Goal: Task Accomplishment & Management: Complete application form

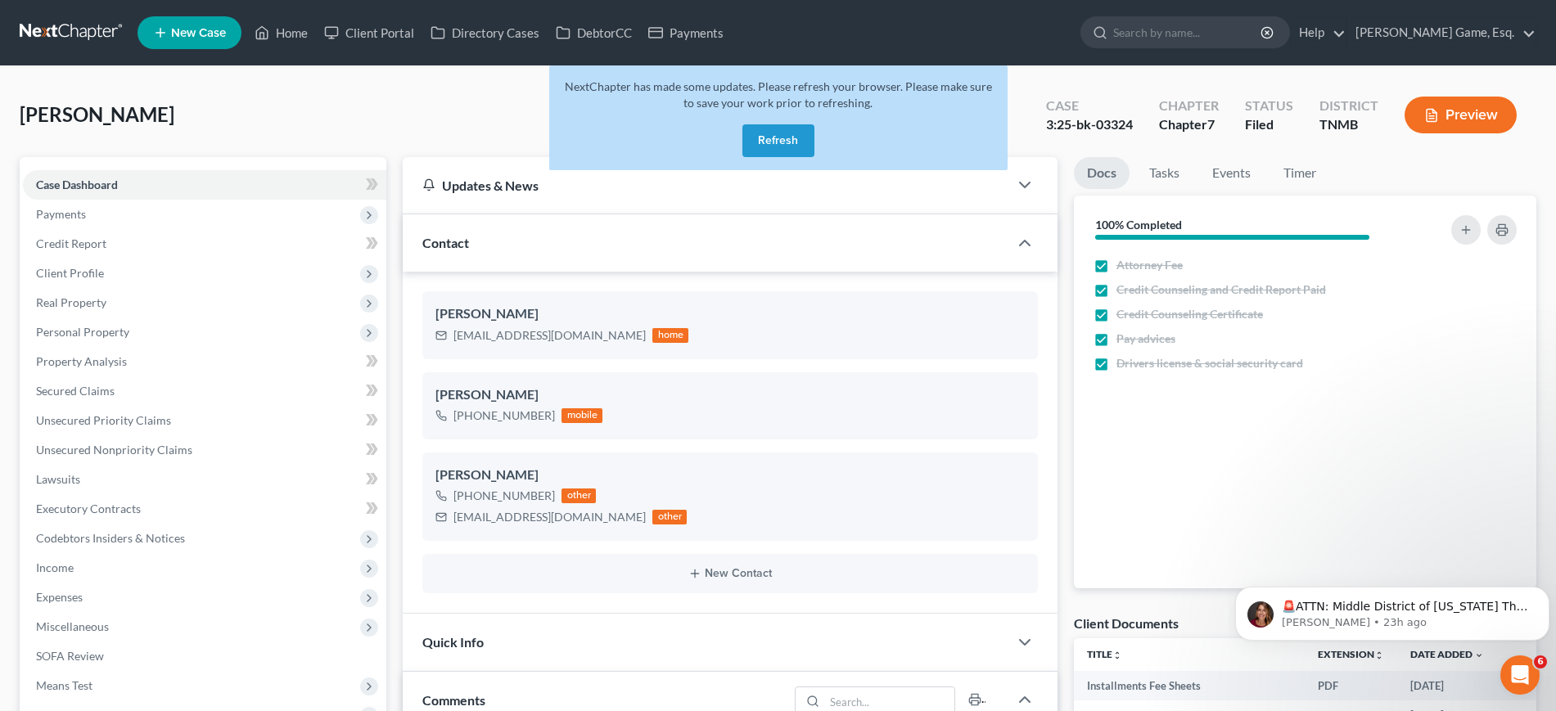
scroll to position [428, 0]
click at [742, 157] on button "Refresh" at bounding box center [778, 140] width 72 height 33
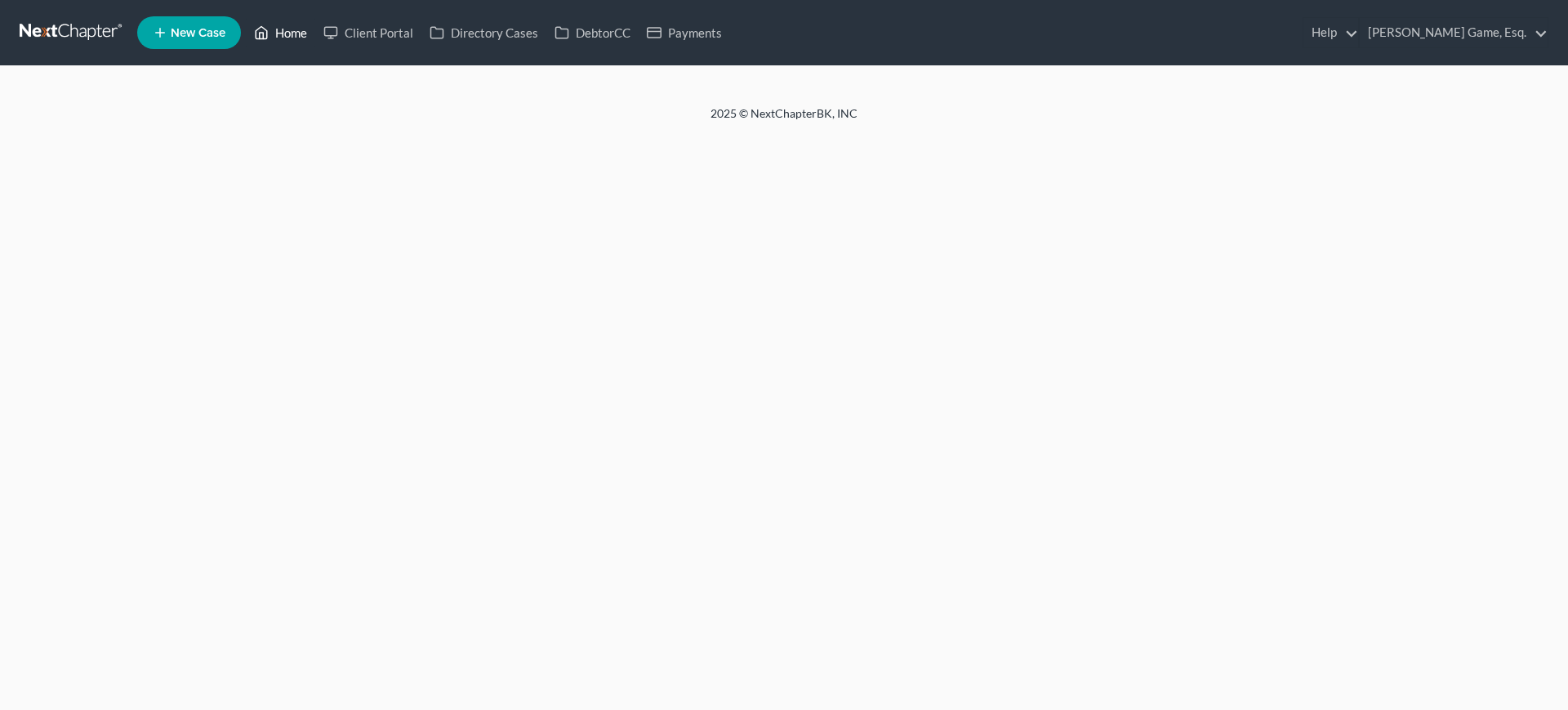
click at [315, 43] on link "Home" at bounding box center [280, 32] width 70 height 29
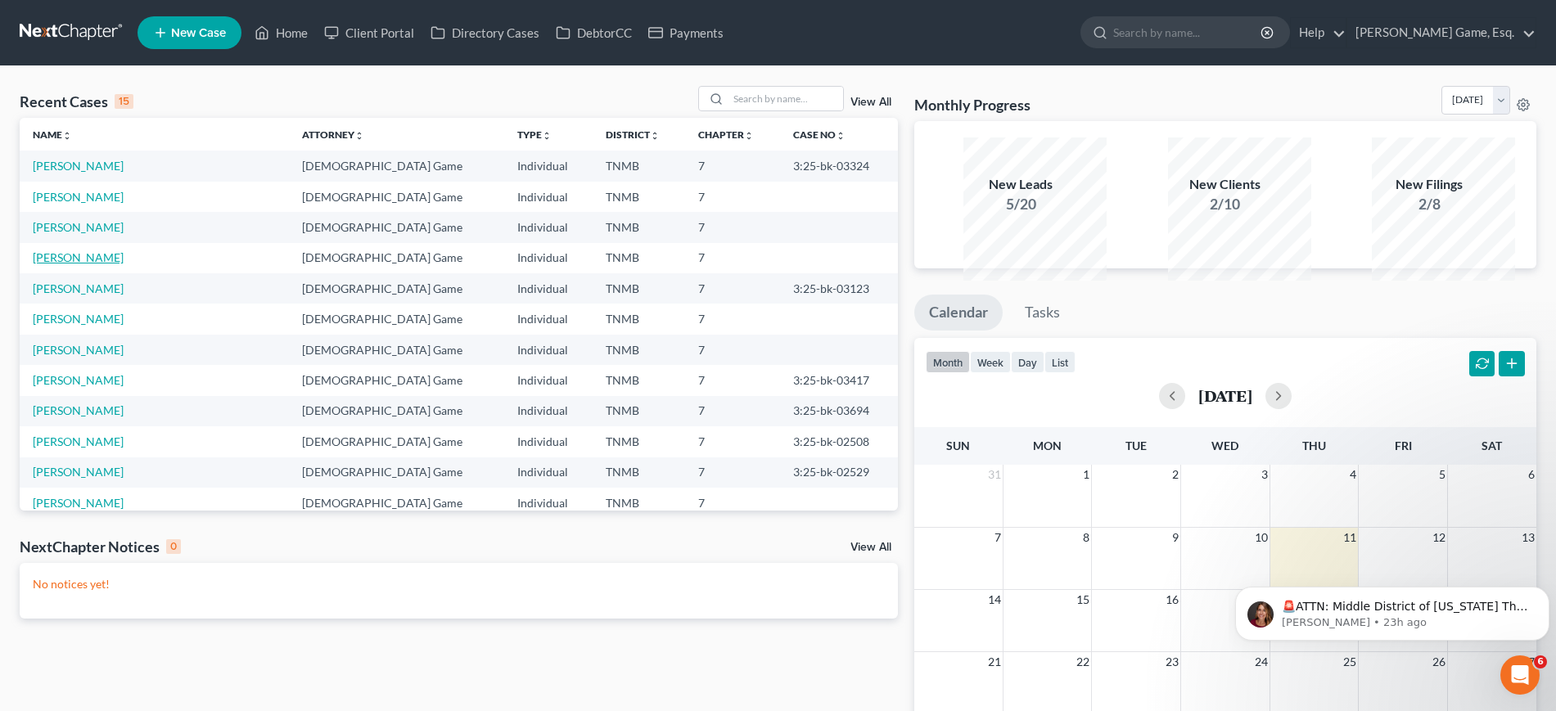
click at [119, 264] on link "[PERSON_NAME]" at bounding box center [78, 257] width 91 height 14
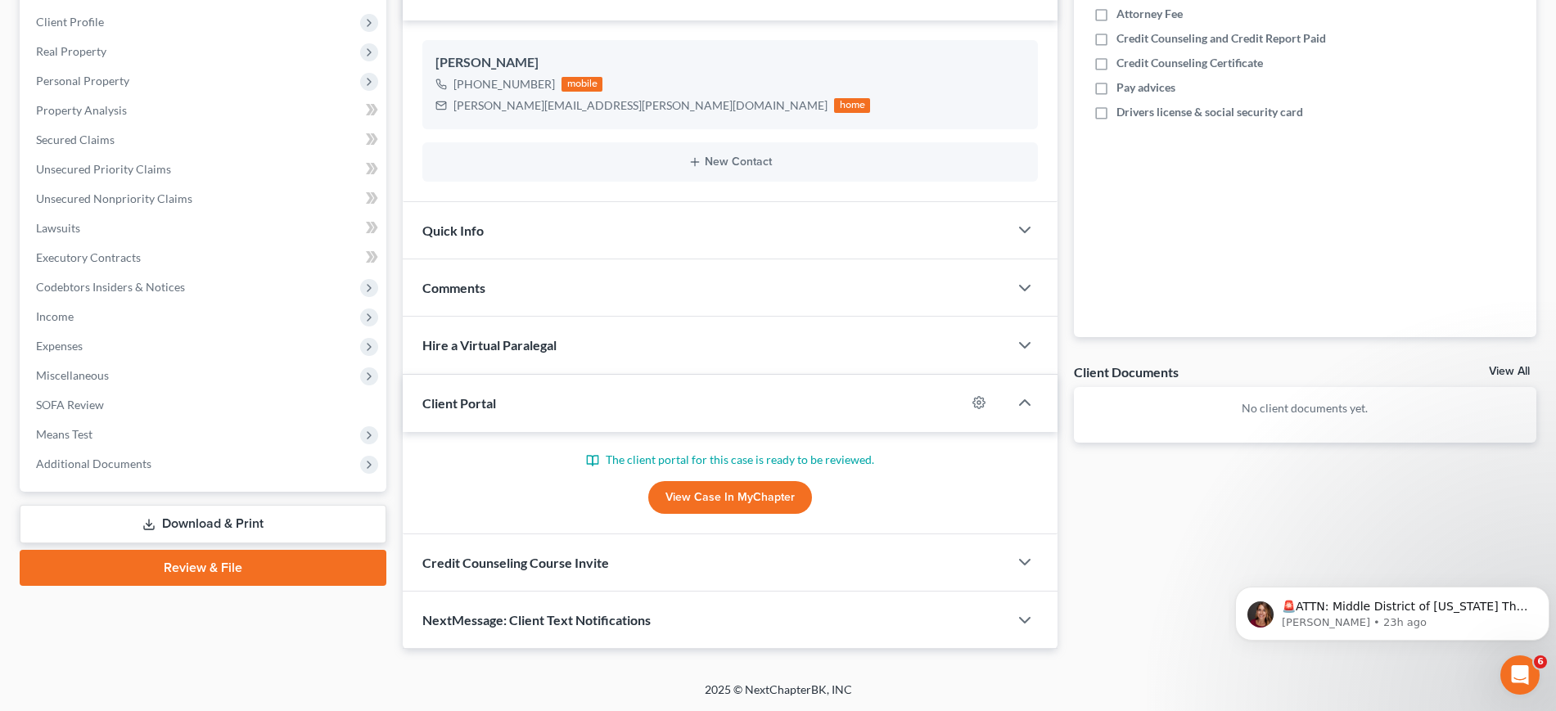
scroll to position [483, 0]
click at [674, 534] on div "Credit Counseling Course Invite" at bounding box center [705, 562] width 605 height 56
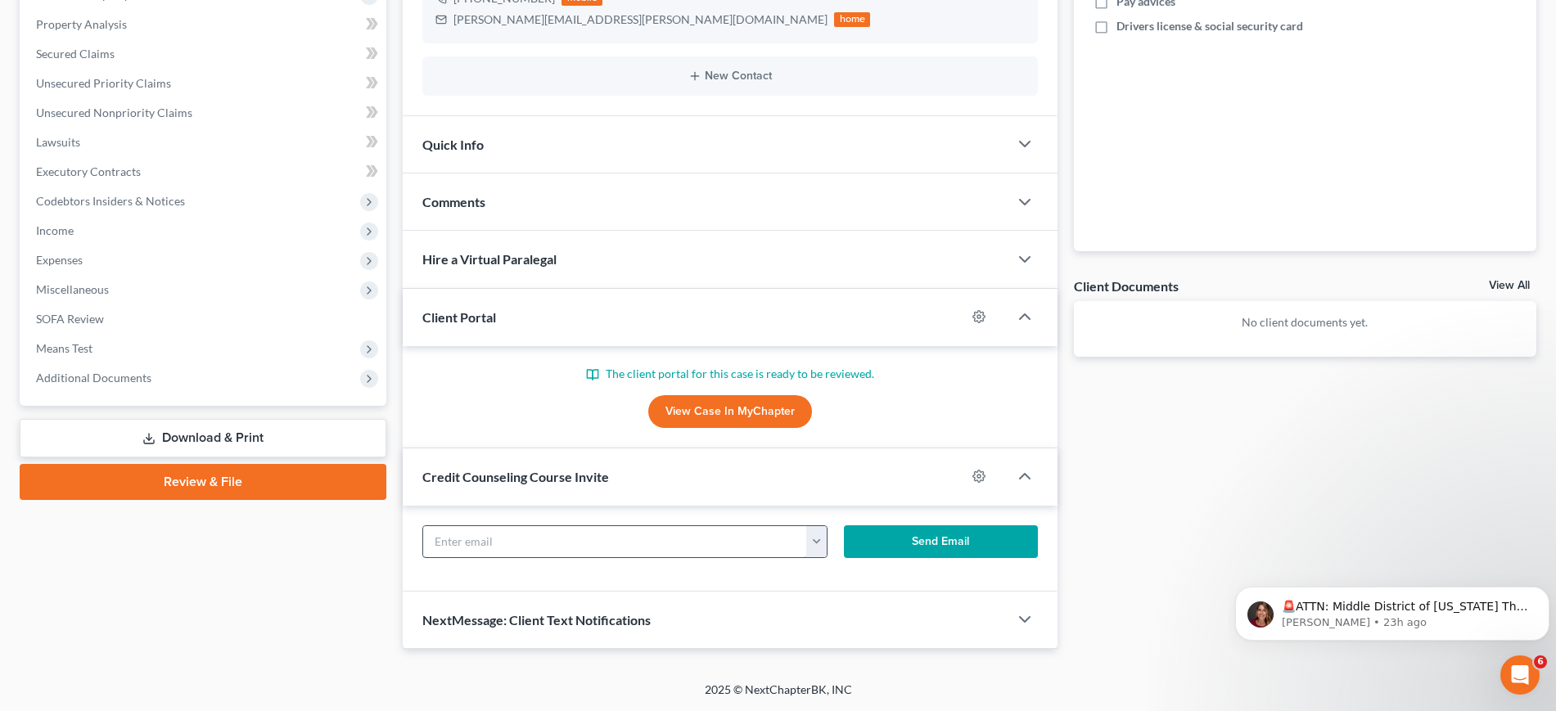
scroll to position [589, 0]
click at [818, 526] on button "button" at bounding box center [816, 541] width 20 height 31
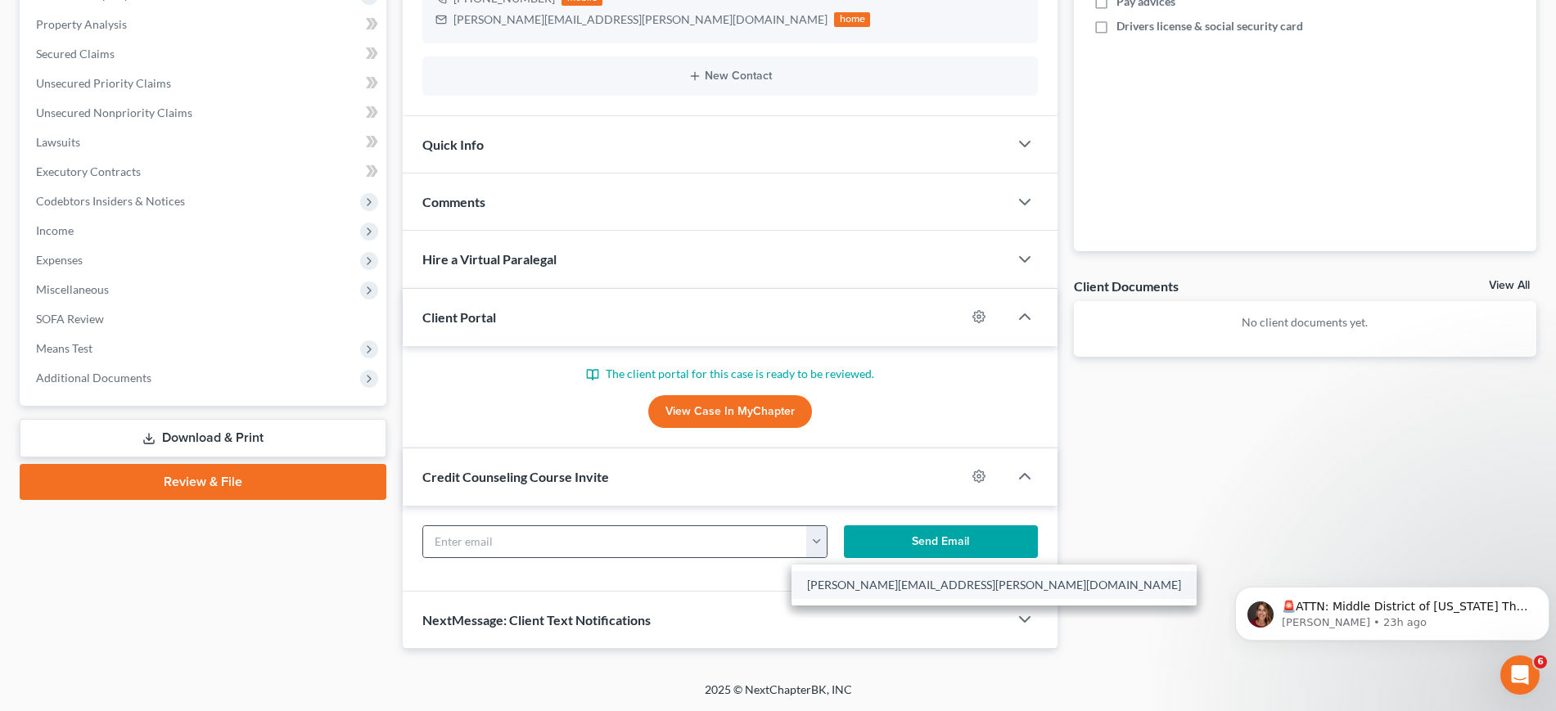
click at [854, 571] on link "[PERSON_NAME][EMAIL_ADDRESS][PERSON_NAME][DOMAIN_NAME]" at bounding box center [993, 585] width 405 height 28
type input "[PERSON_NAME][EMAIL_ADDRESS][PERSON_NAME][DOMAIN_NAME]"
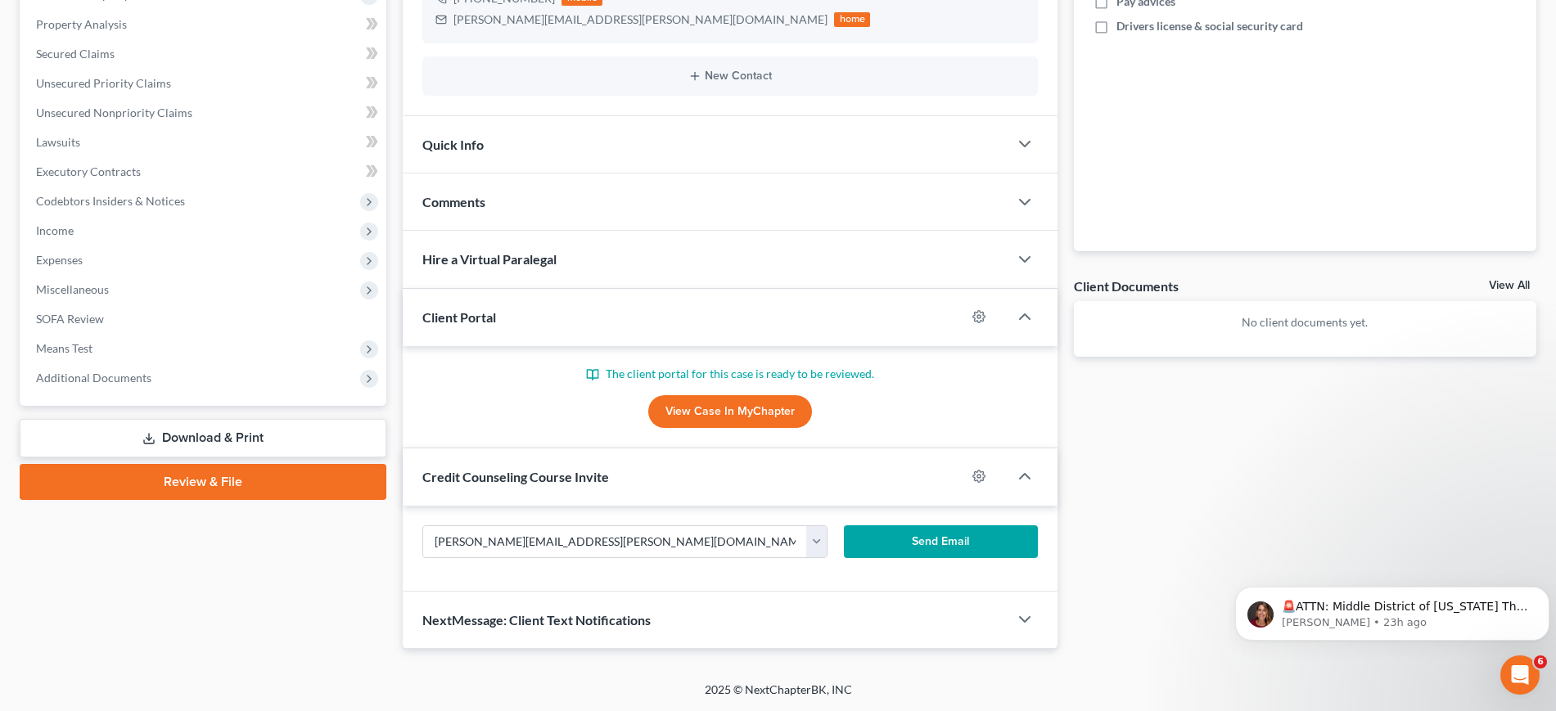
click at [898, 525] on button "Send Email" at bounding box center [941, 541] width 194 height 33
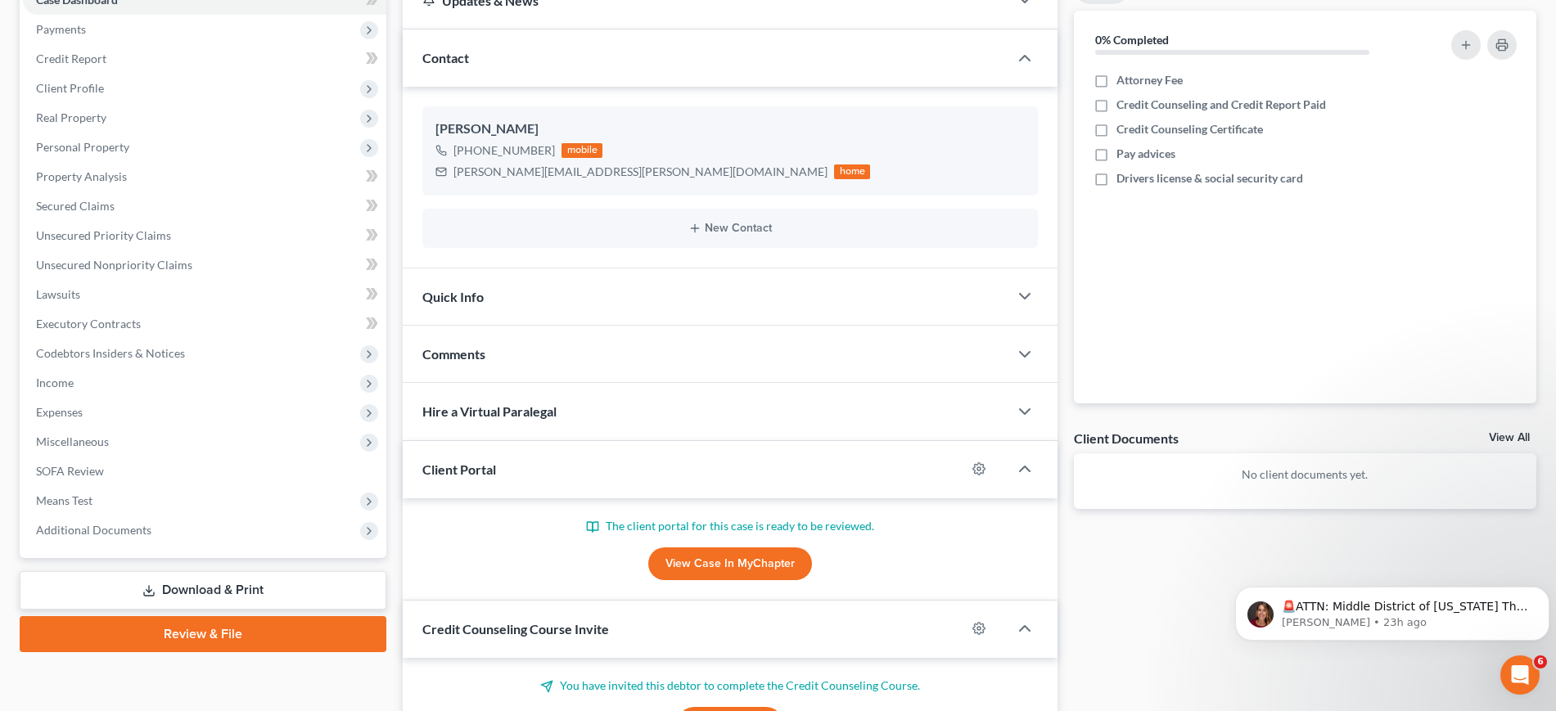
scroll to position [0, 0]
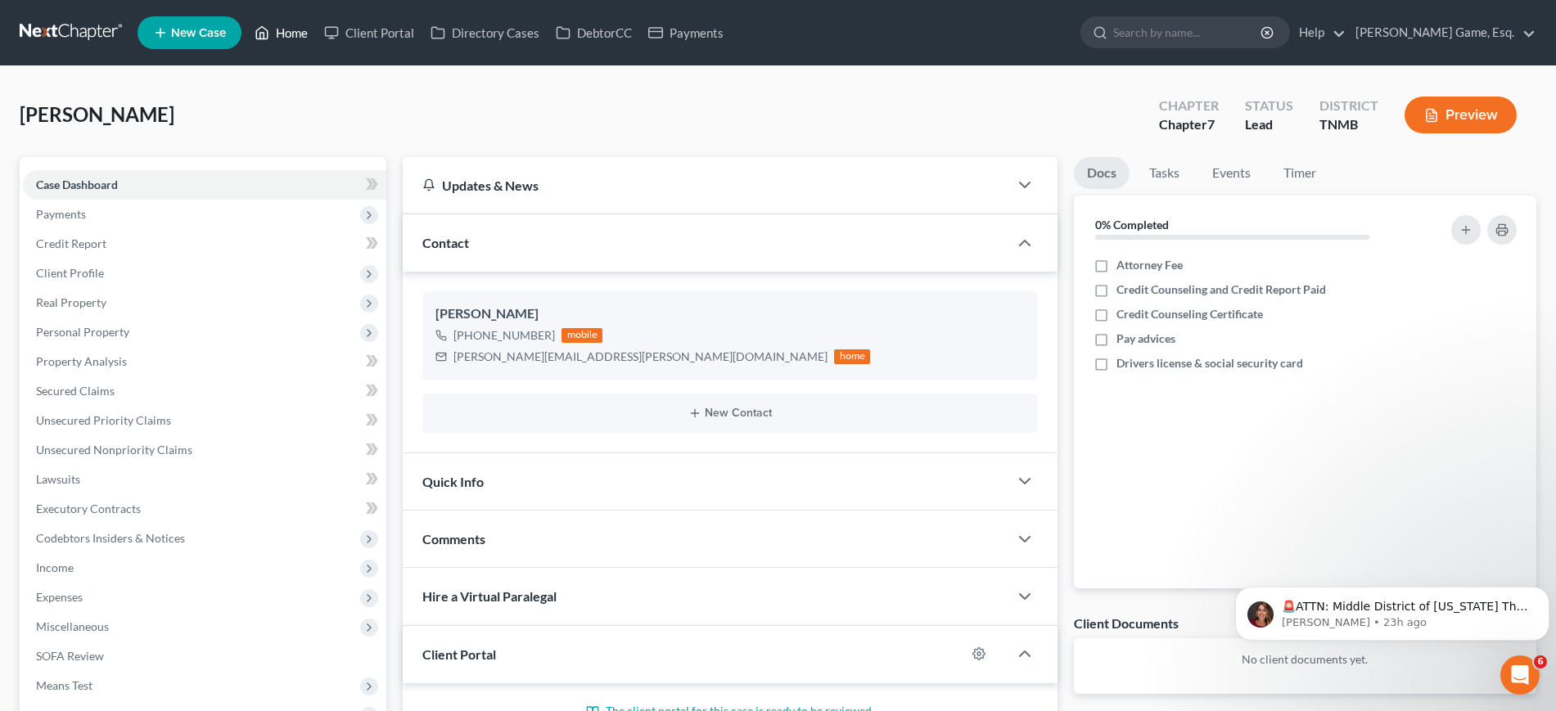
click at [316, 34] on link "Home" at bounding box center [281, 32] width 70 height 29
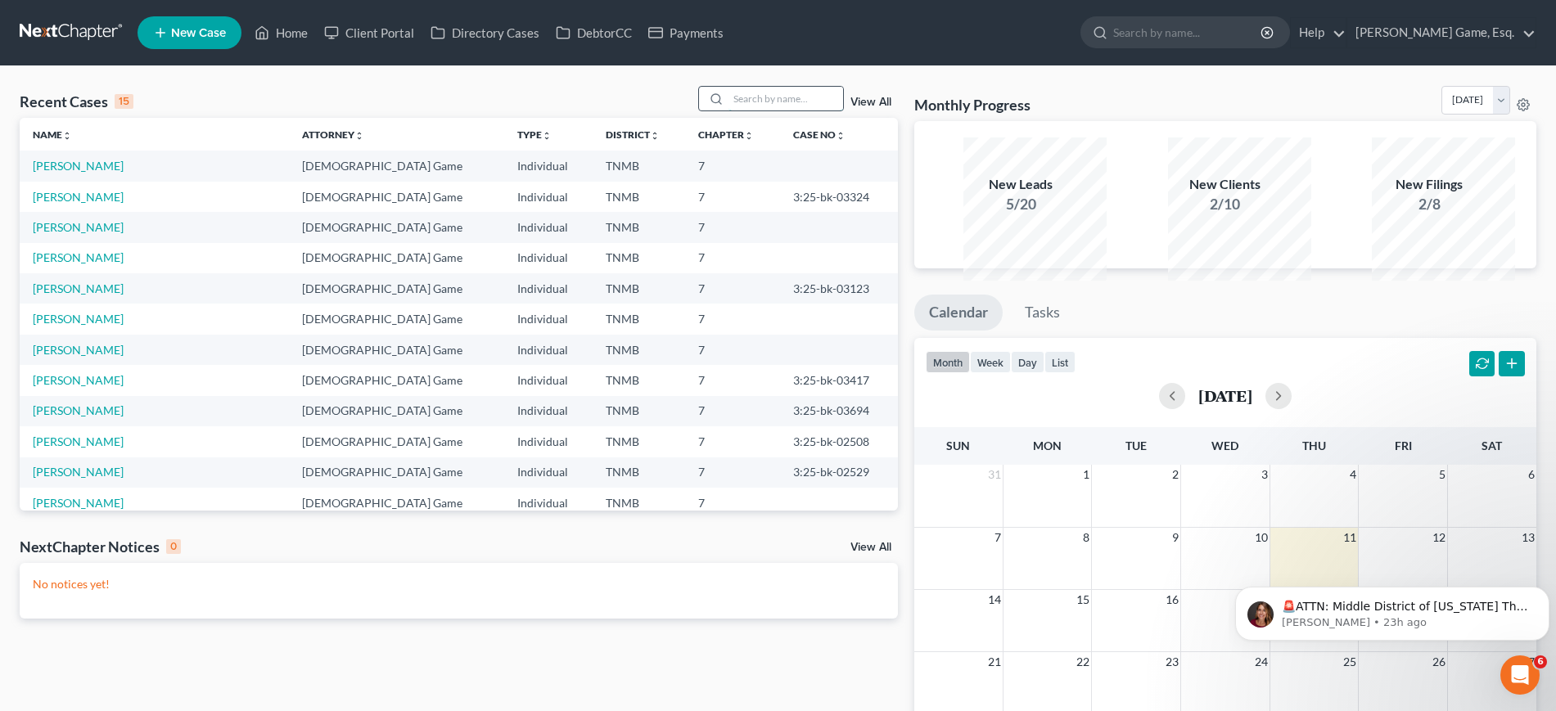
click at [783, 110] on input "search" at bounding box center [785, 99] width 115 height 24
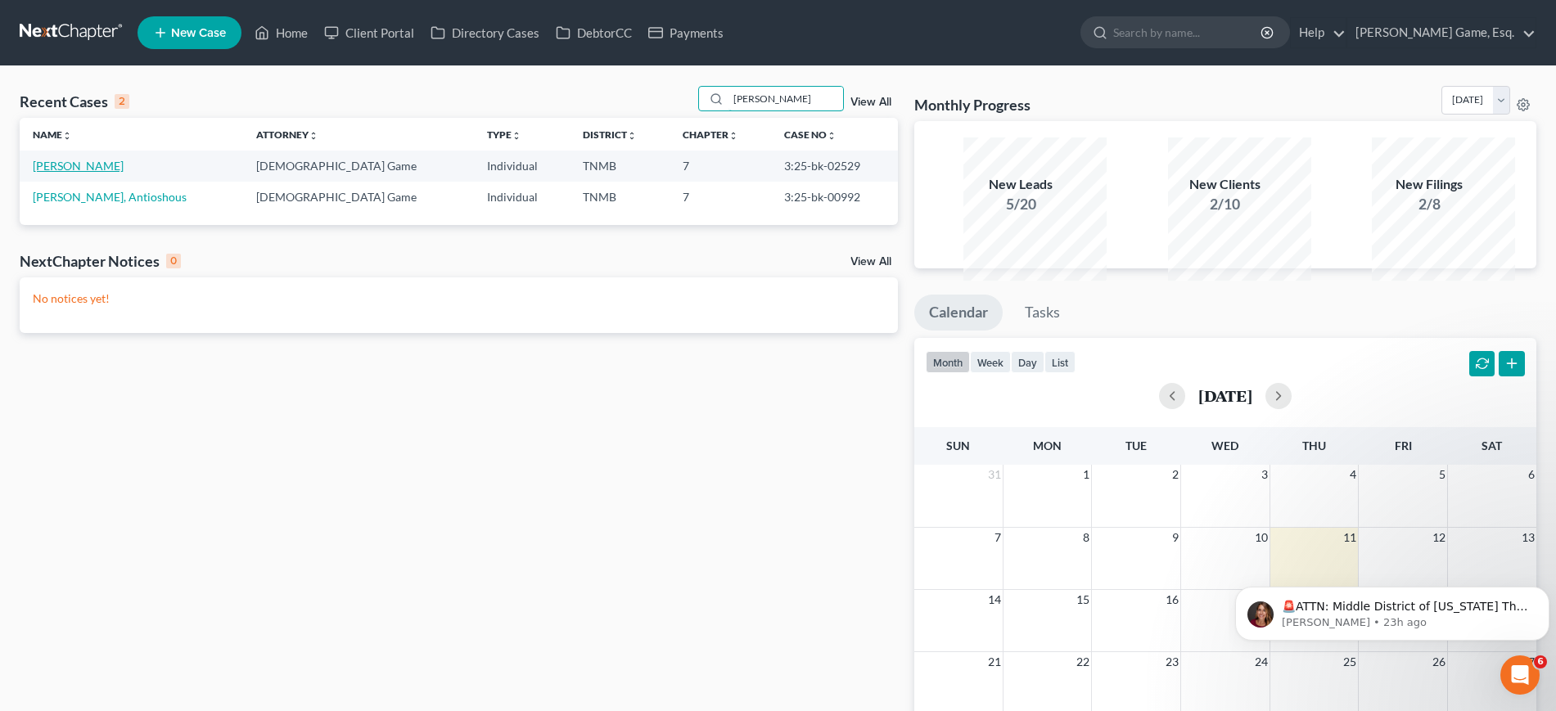
type input "[PERSON_NAME]"
click at [103, 173] on link "[PERSON_NAME]" at bounding box center [78, 166] width 91 height 14
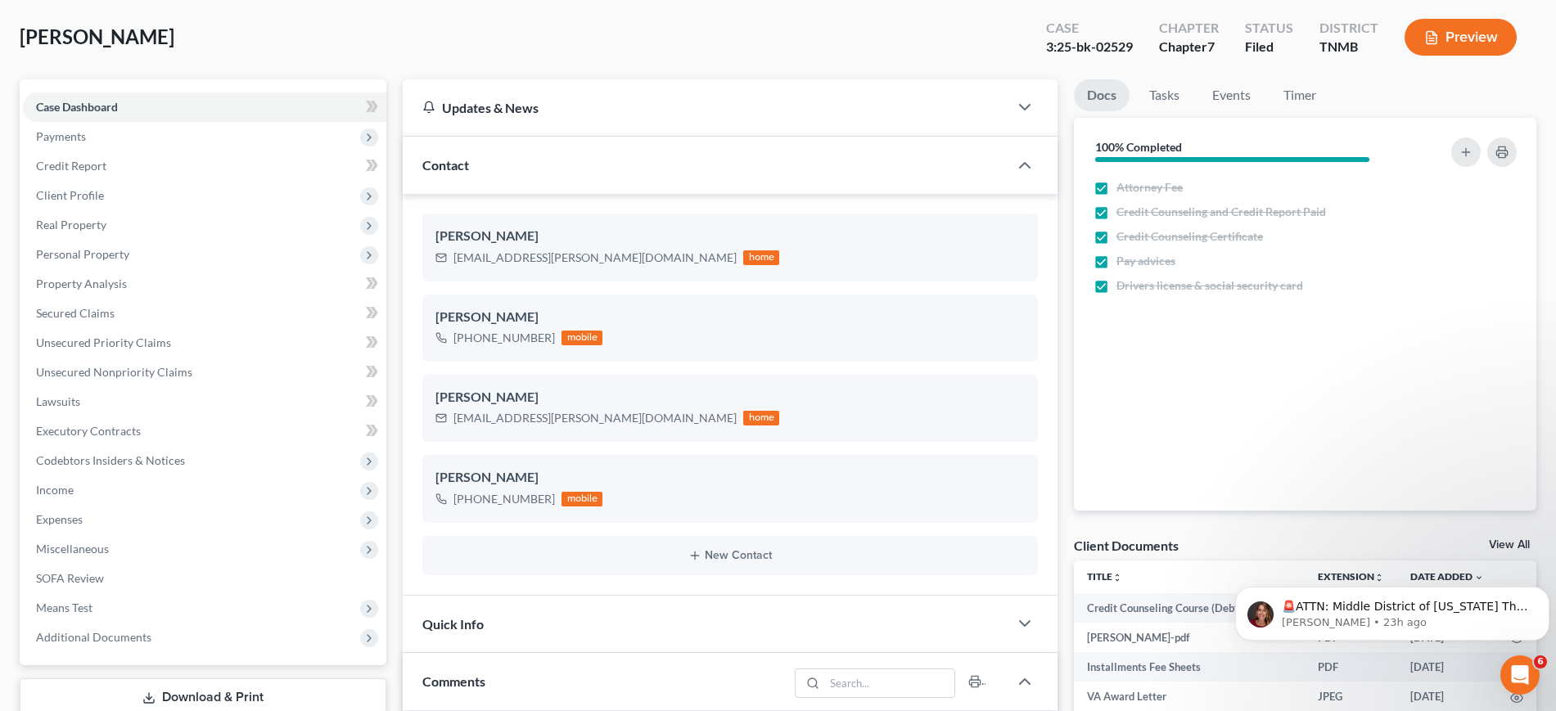
scroll to position [205, 0]
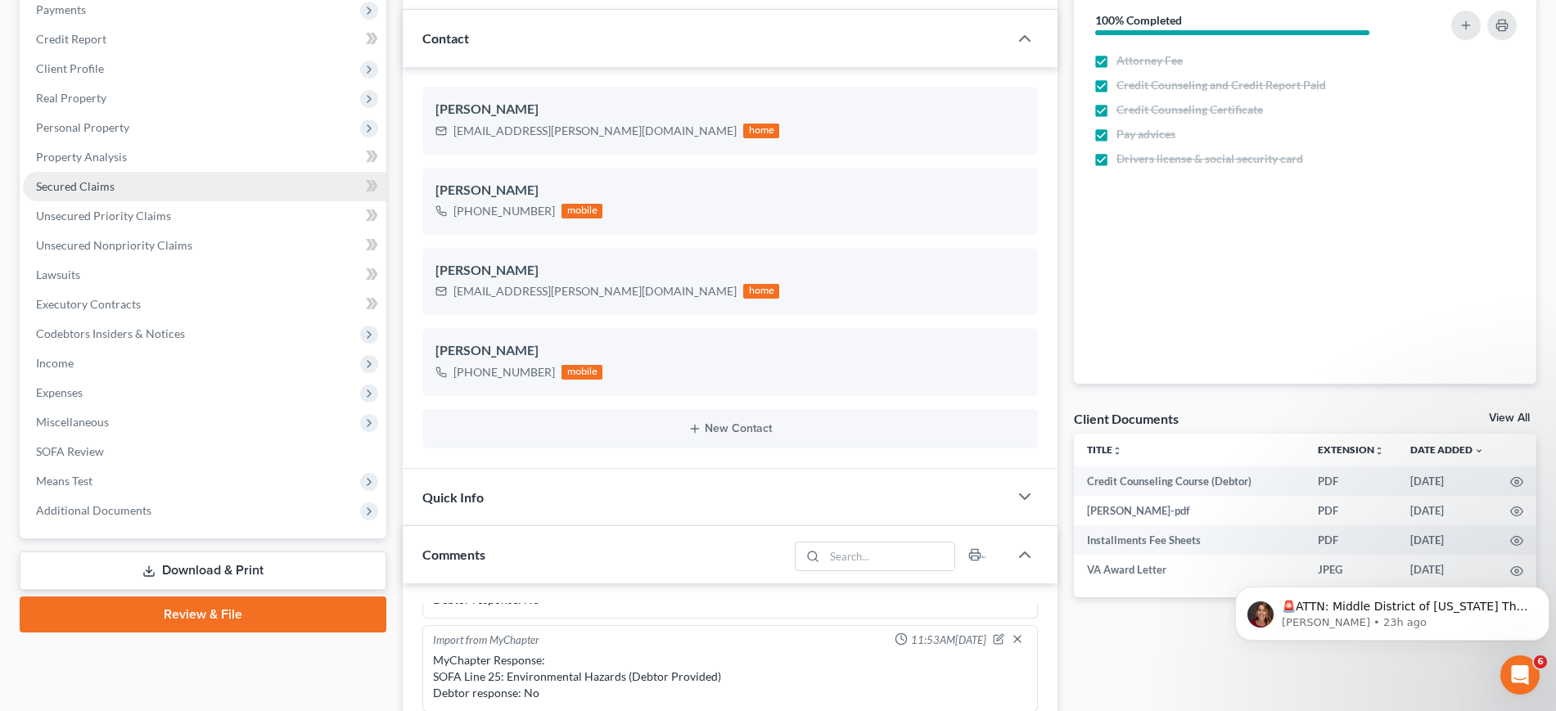
click at [177, 201] on link "Secured Claims" at bounding box center [204, 186] width 363 height 29
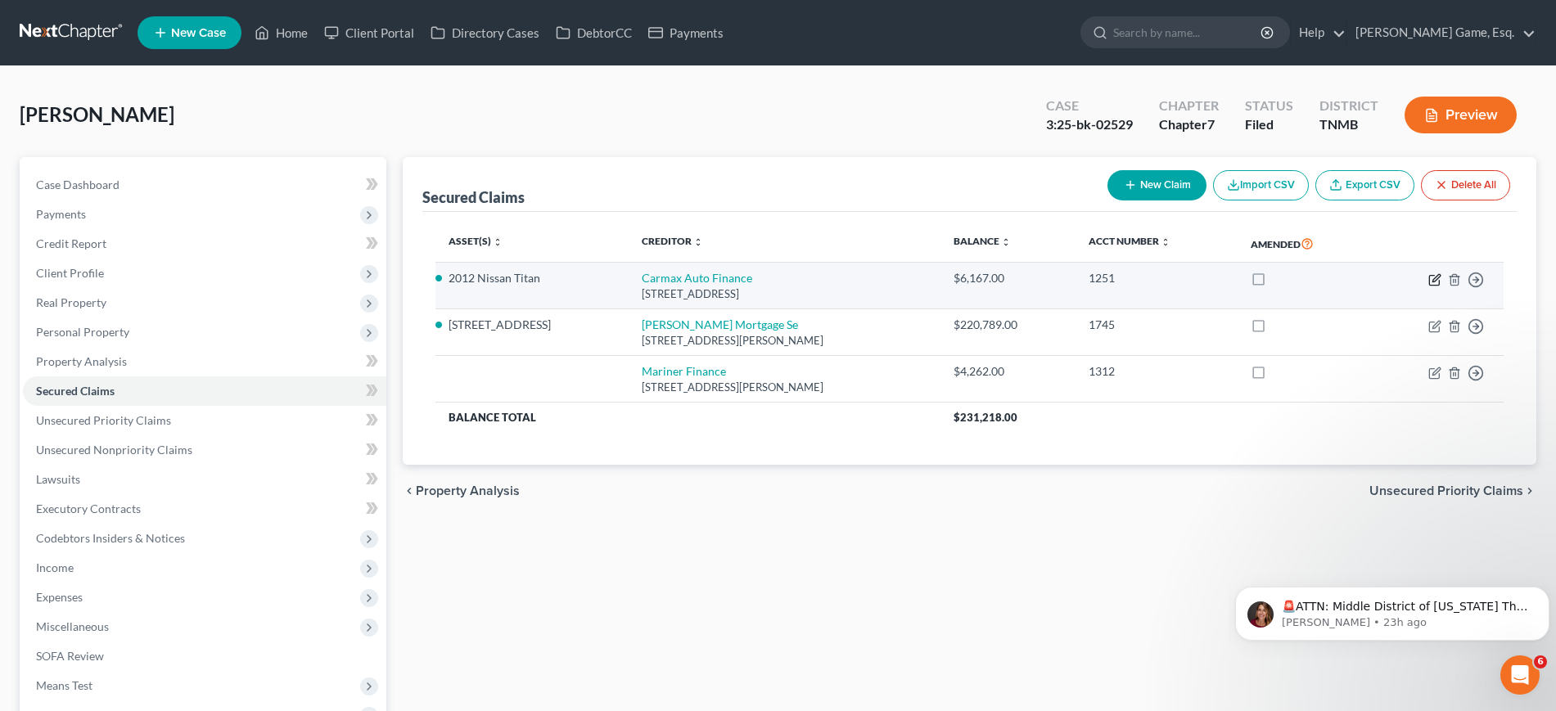
click at [1428, 286] on icon "button" at bounding box center [1434, 279] width 13 height 13
select select "48"
select select "0"
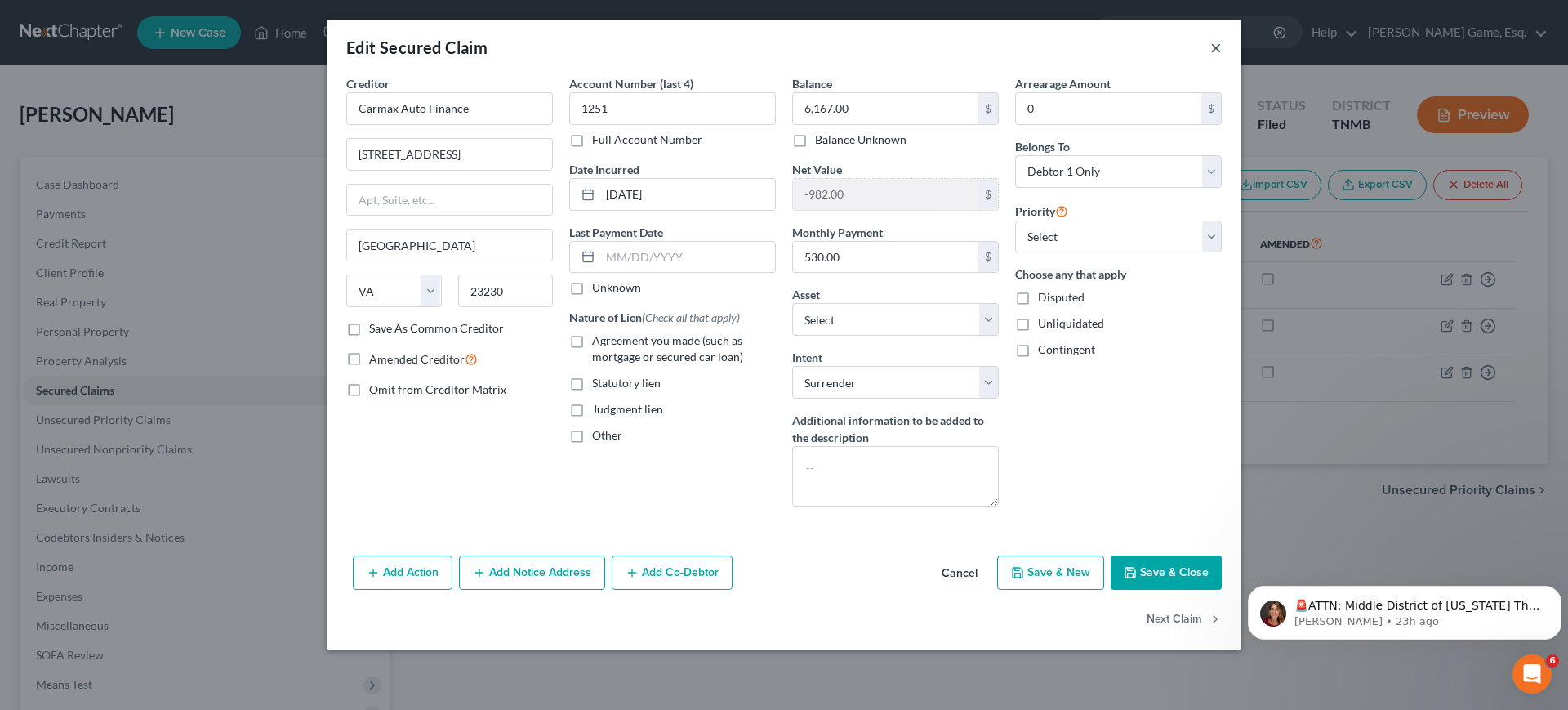
click at [1222, 57] on button "×" at bounding box center [1216, 48] width 11 height 20
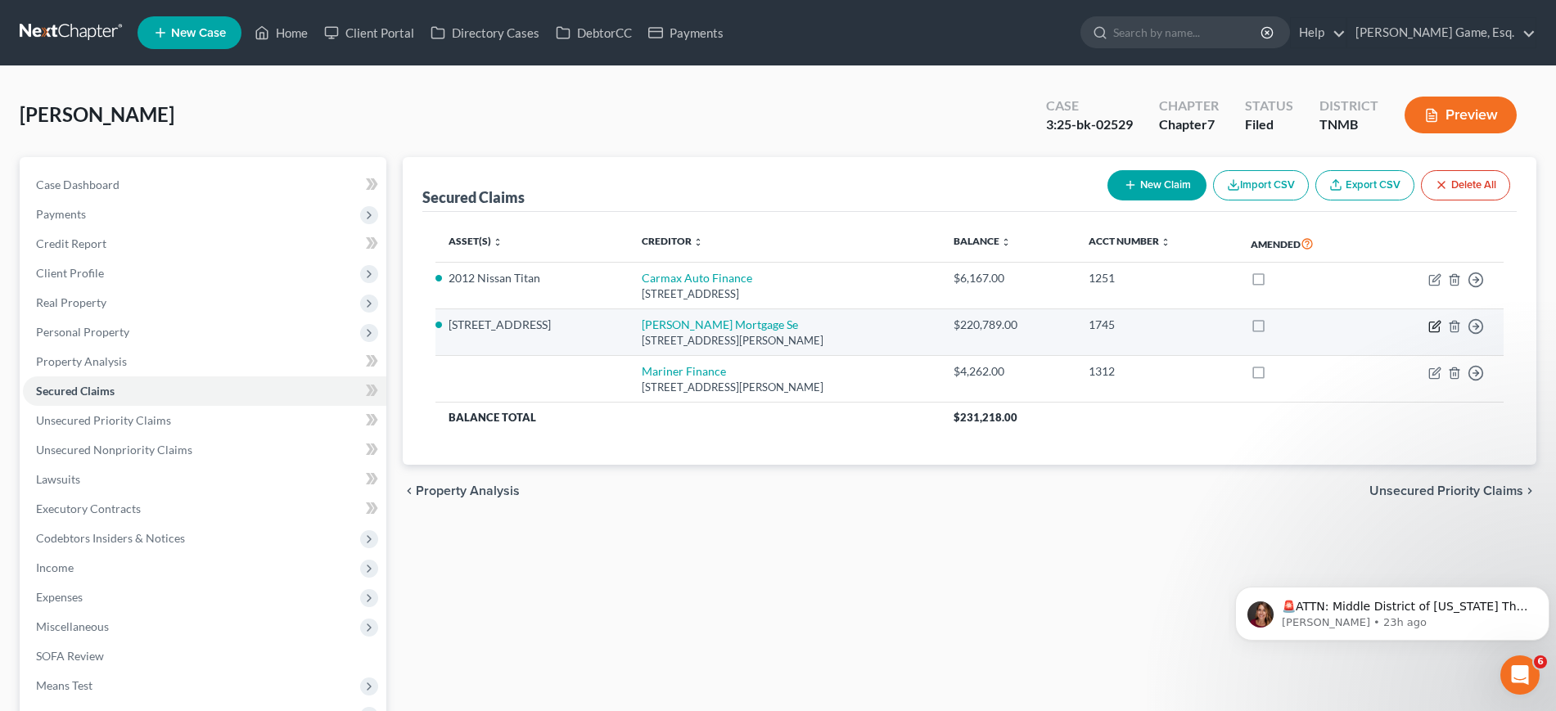
click at [1428, 333] on icon "button" at bounding box center [1434, 326] width 13 height 13
select select "4"
select select "2"
select select "0"
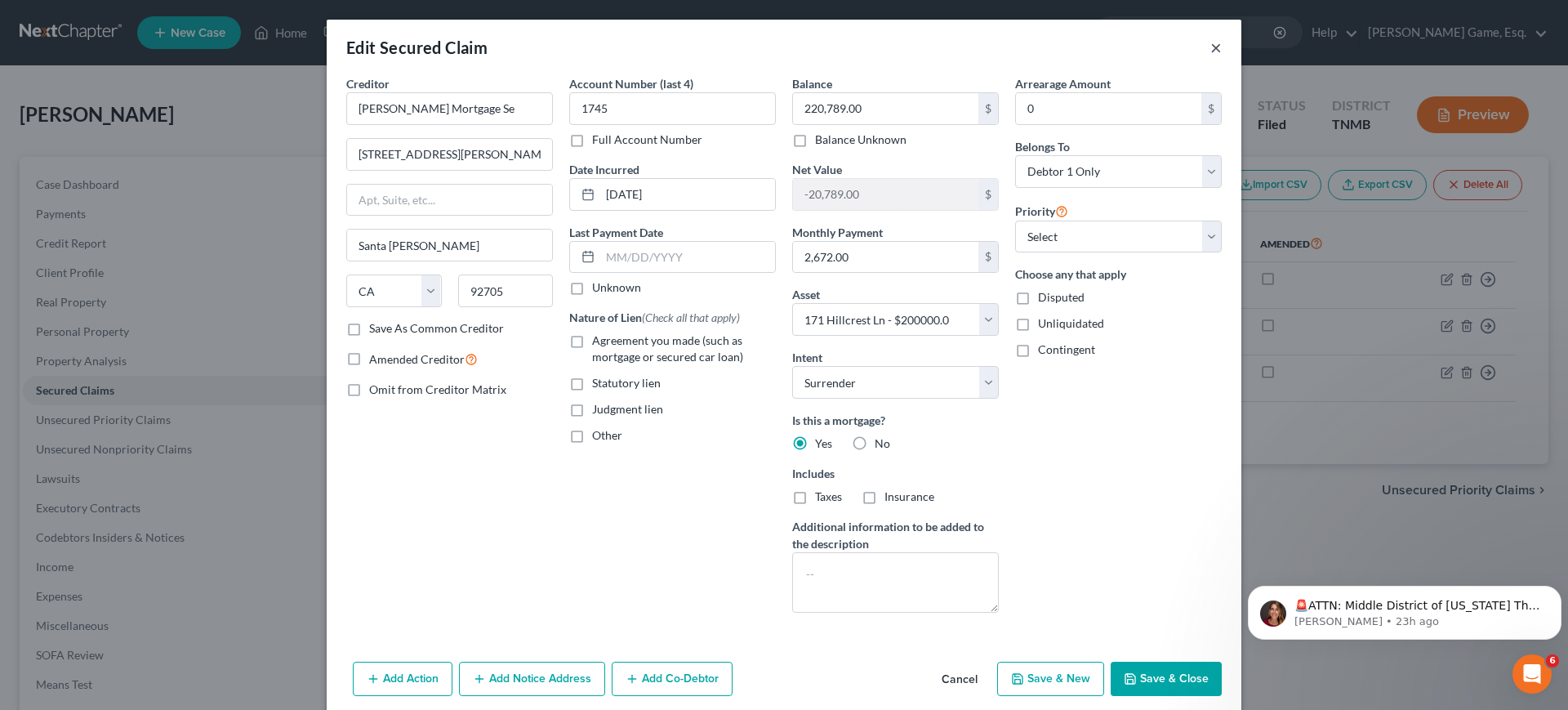
click at [1222, 56] on button "×" at bounding box center [1216, 48] width 11 height 20
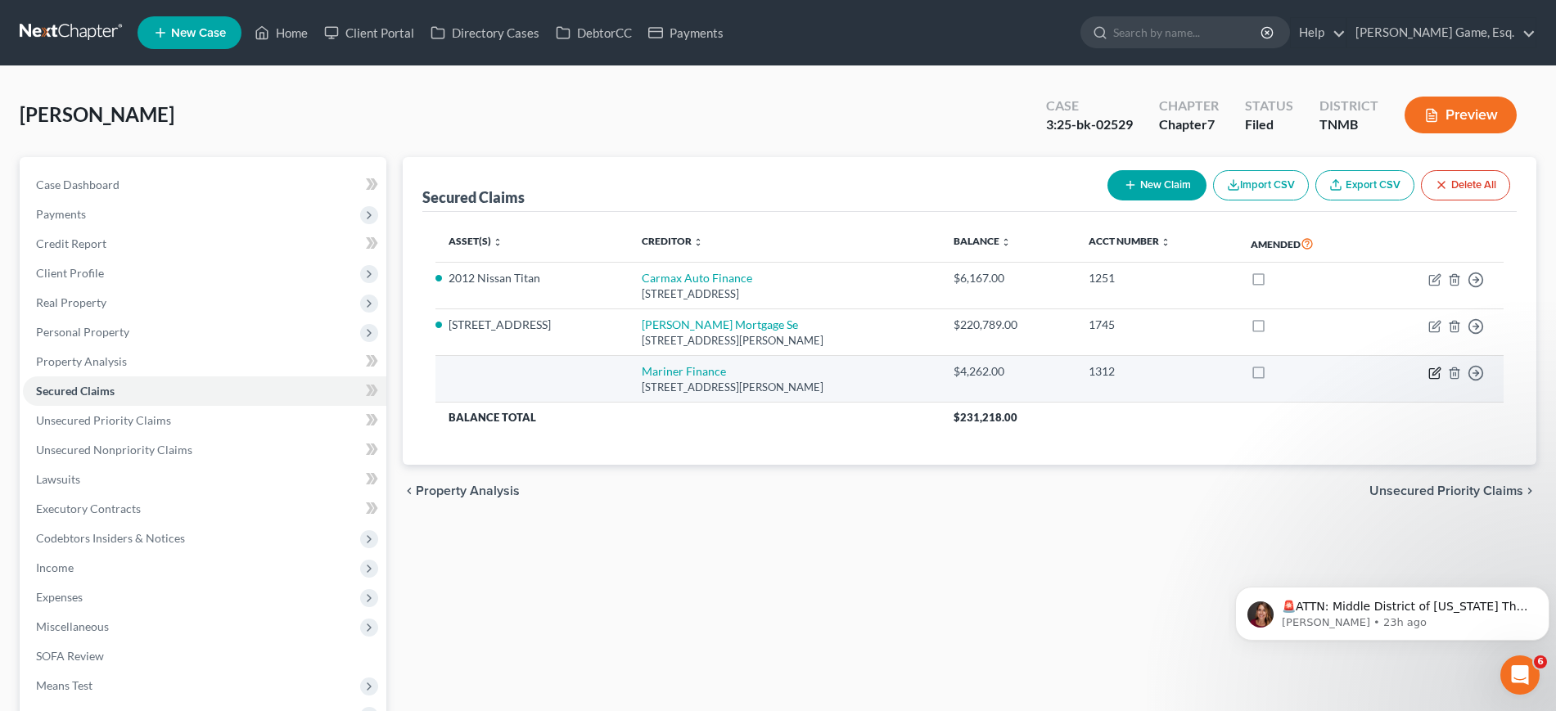
click at [1428, 380] on icon "button" at bounding box center [1434, 373] width 13 height 13
select select "21"
select select "0"
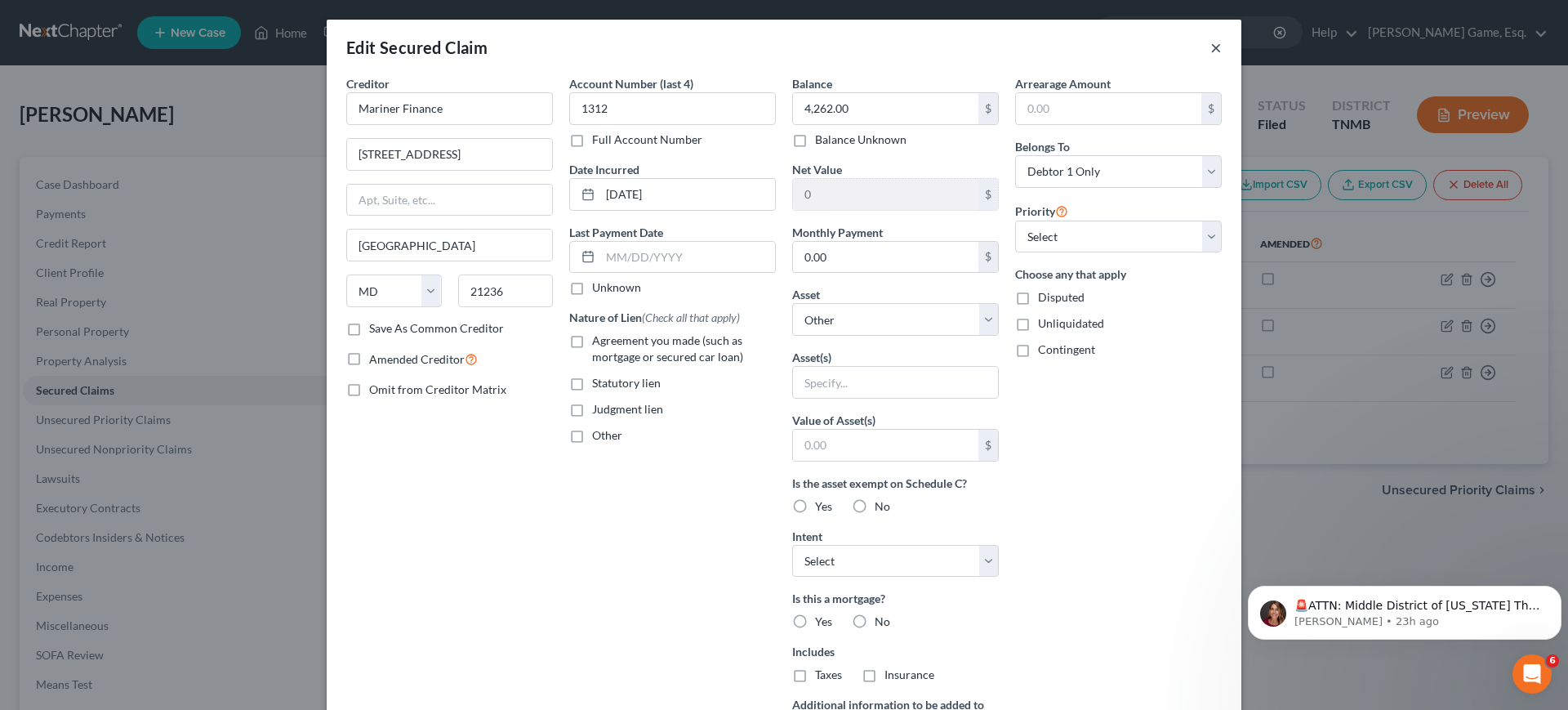
click at [1222, 57] on button "×" at bounding box center [1216, 48] width 11 height 20
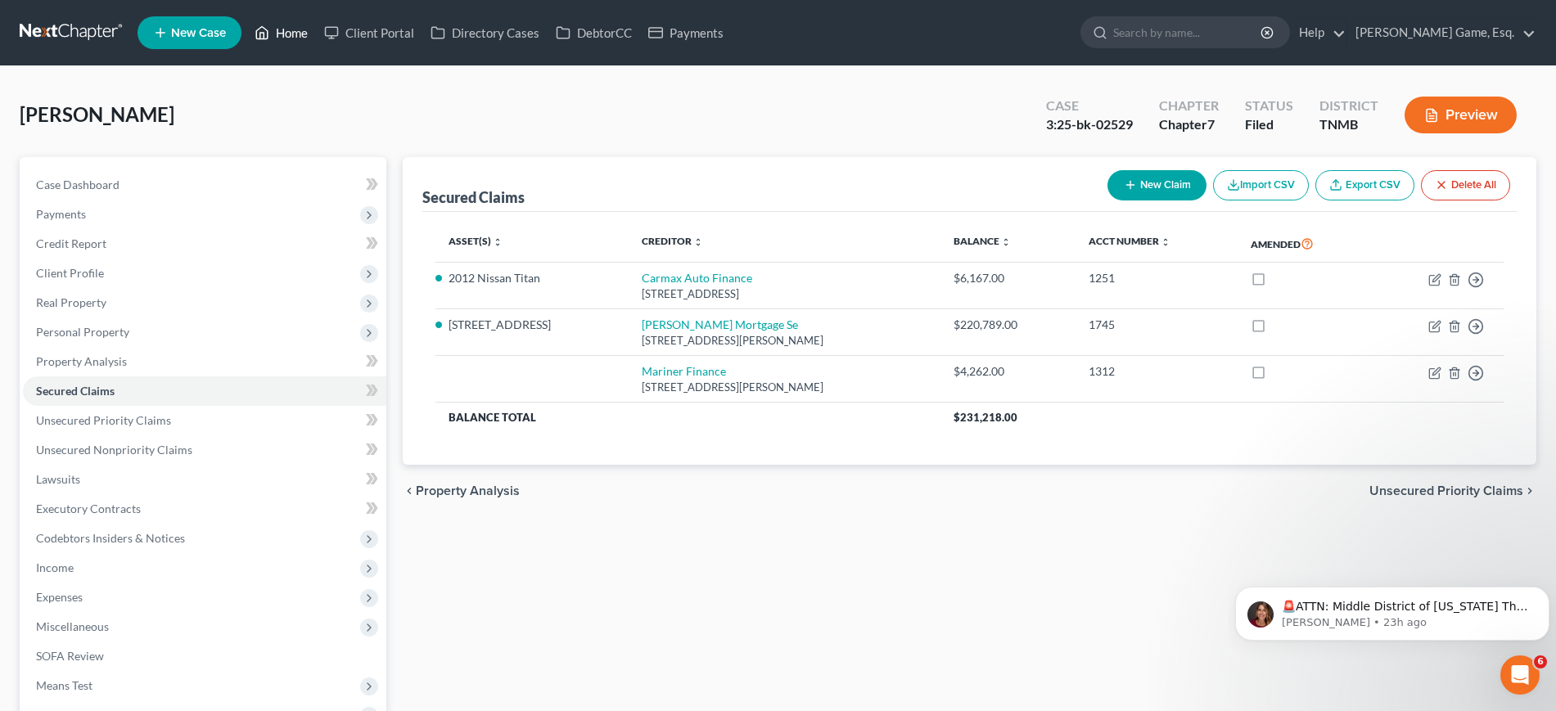
click at [316, 35] on link "Home" at bounding box center [281, 32] width 70 height 29
